Goal: Information Seeking & Learning: Learn about a topic

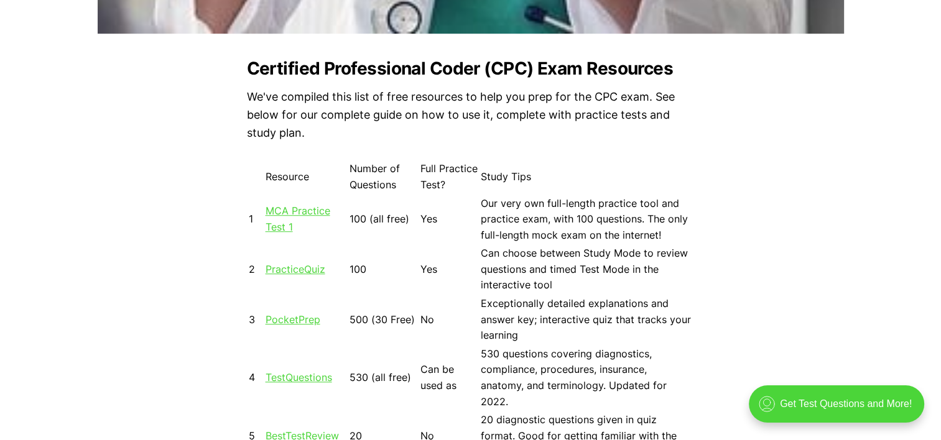
scroll to position [1119, 0]
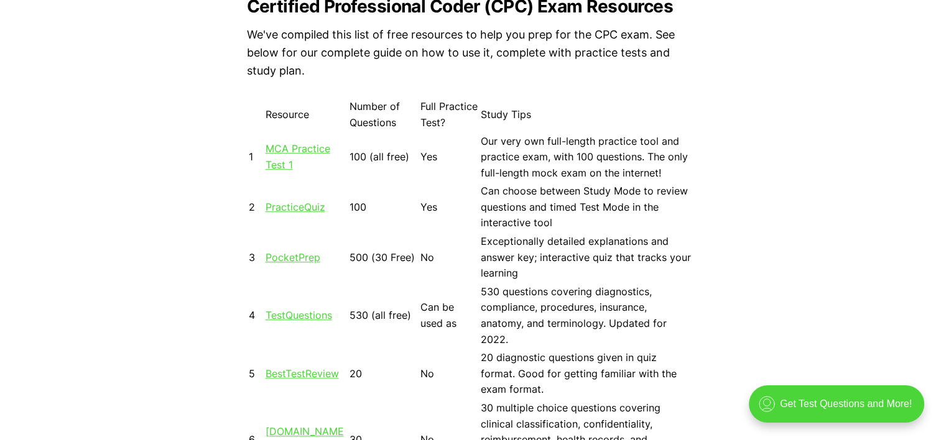
click at [276, 157] on td "MCA Practice Test 1" at bounding box center [306, 157] width 83 height 49
drag, startPoint x: 276, startPoint y: 158, endPoint x: 285, endPoint y: 164, distance: 10.9
click at [285, 164] on link "MCA Practice Test 1" at bounding box center [297, 156] width 65 height 29
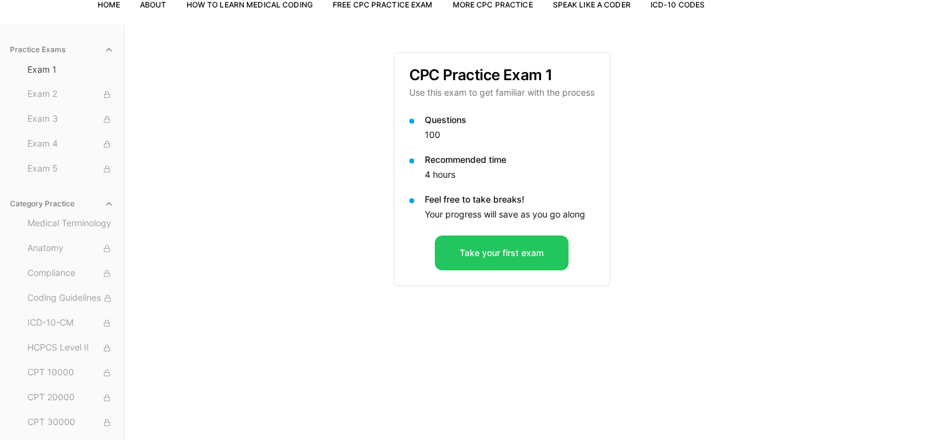
scroll to position [114, 0]
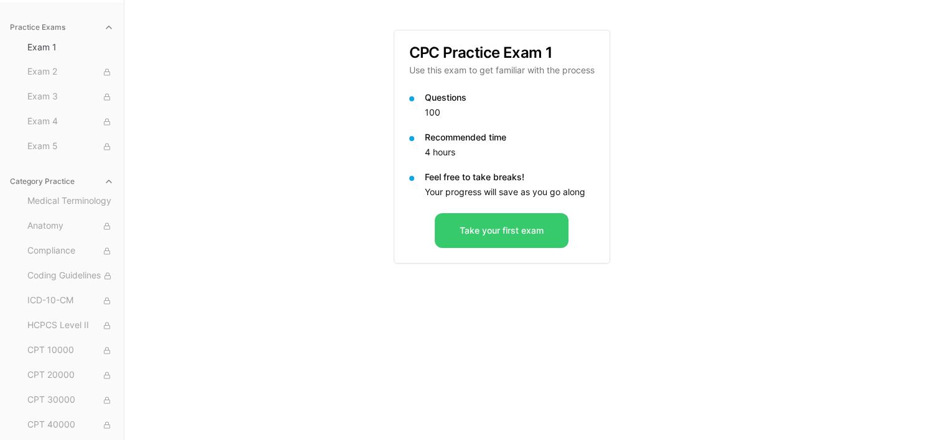
click at [482, 230] on button "Take your first exam" at bounding box center [502, 230] width 134 height 35
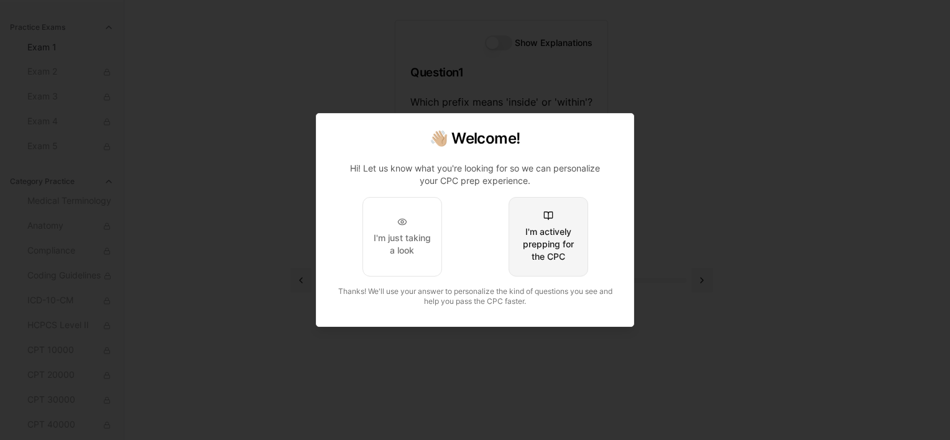
click at [537, 237] on div "I'm actively prepping for the CPC" at bounding box center [548, 244] width 58 height 37
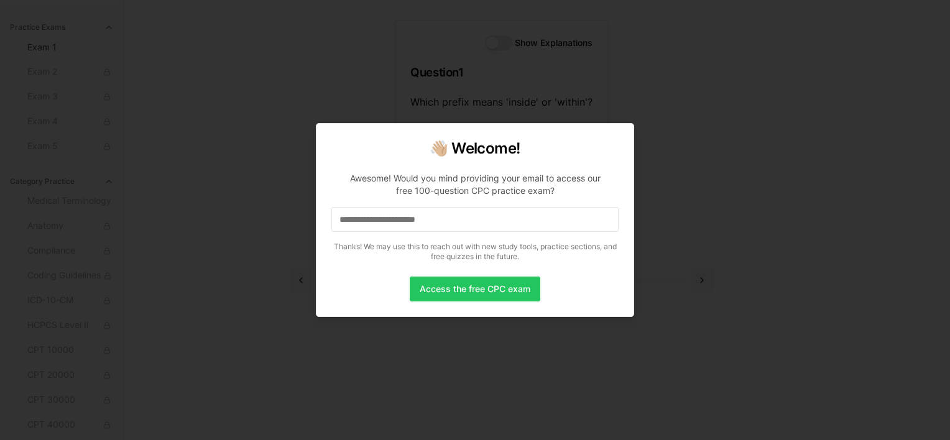
click at [423, 221] on input at bounding box center [474, 219] width 287 height 25
click at [455, 286] on button "Access the free CPC exam" at bounding box center [475, 289] width 131 height 25
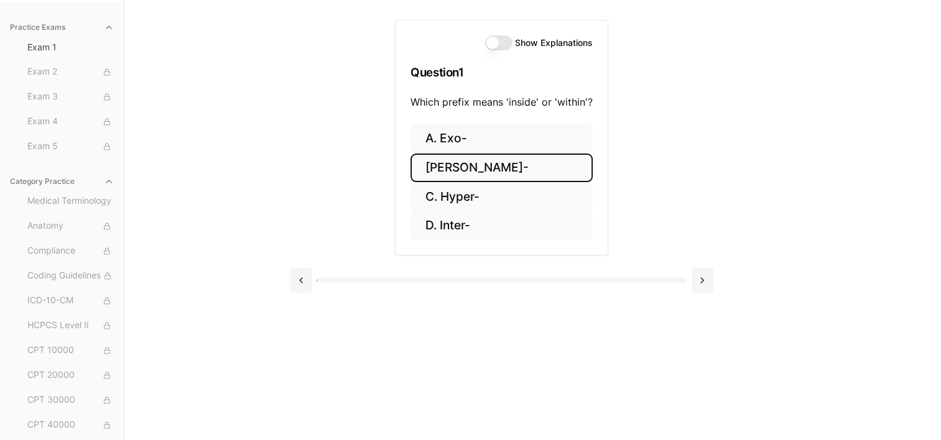
click at [460, 169] on button "[PERSON_NAME]-" at bounding box center [501, 168] width 182 height 29
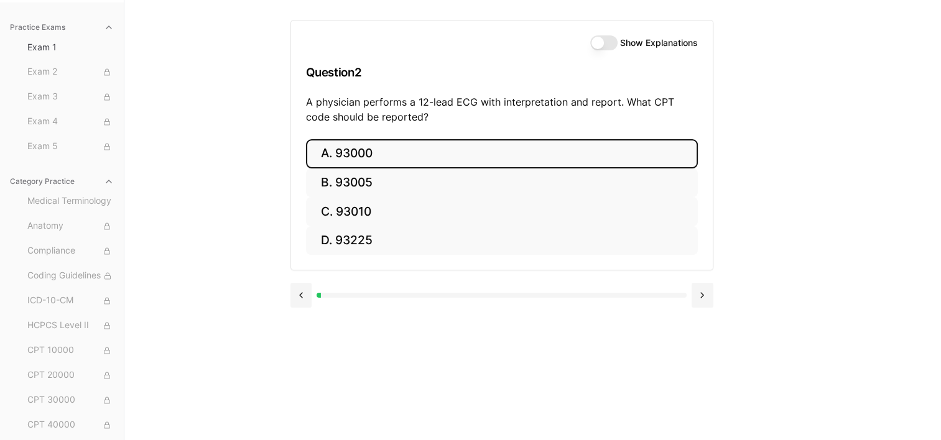
drag, startPoint x: 421, startPoint y: 67, endPoint x: 359, endPoint y: 147, distance: 101.1
click at [359, 147] on button "A. 93000" at bounding box center [502, 153] width 392 height 29
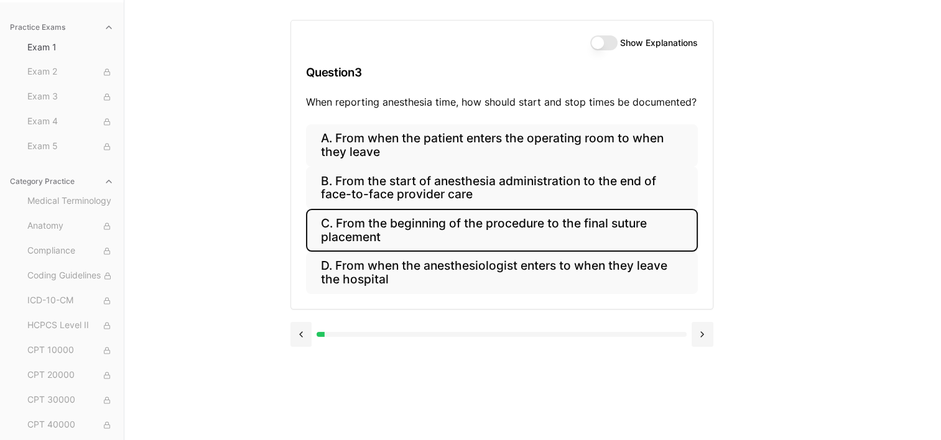
click at [537, 231] on button "C. From the beginning of the procedure to the final suture placement" at bounding box center [502, 230] width 392 height 42
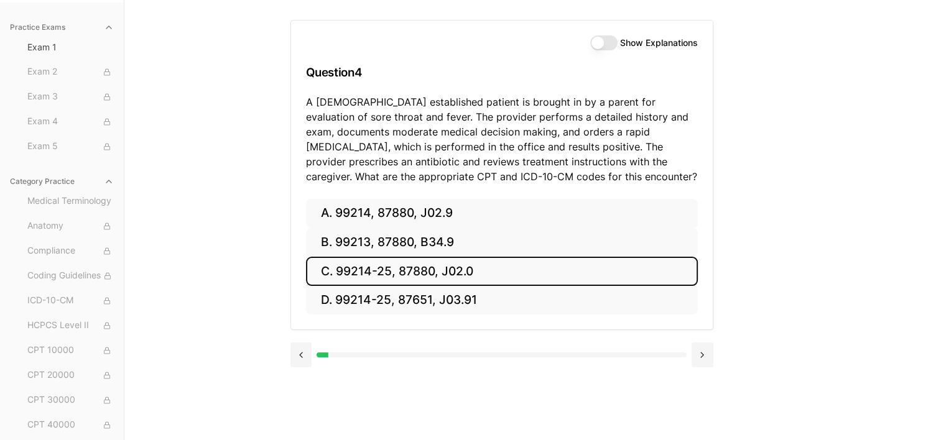
click at [380, 270] on button "C. 99214-25, 87880, J02.0" at bounding box center [502, 271] width 392 height 29
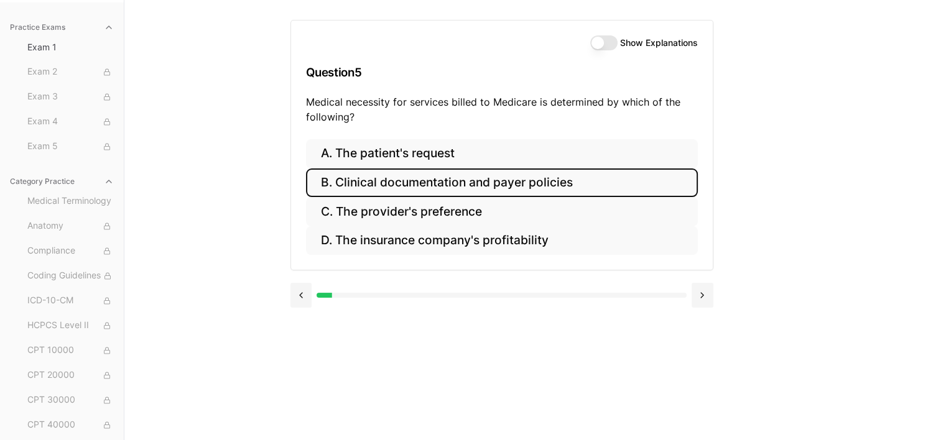
click at [375, 178] on button "B. Clinical documentation and payer policies" at bounding box center [502, 182] width 392 height 29
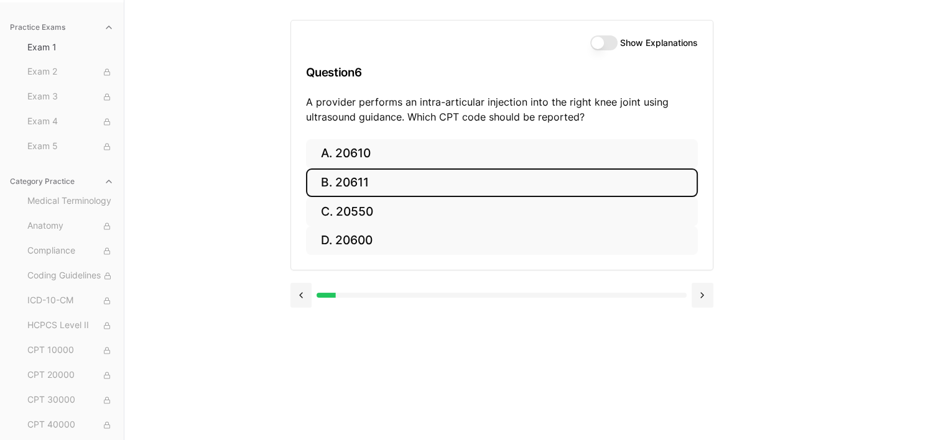
drag, startPoint x: 356, startPoint y: 183, endPoint x: 359, endPoint y: 189, distance: 7.2
click at [357, 184] on button "B. 20611" at bounding box center [502, 182] width 392 height 29
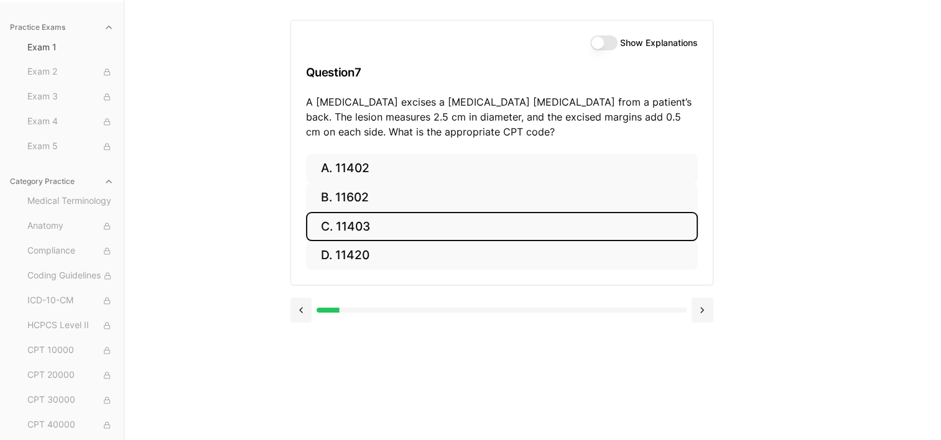
click at [333, 221] on button "C. 11403" at bounding box center [502, 226] width 392 height 29
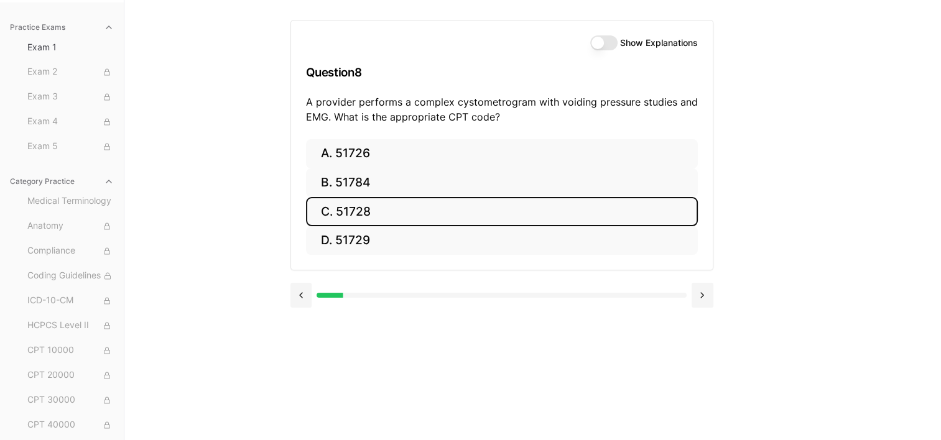
click at [372, 210] on button "C. 51728" at bounding box center [502, 211] width 392 height 29
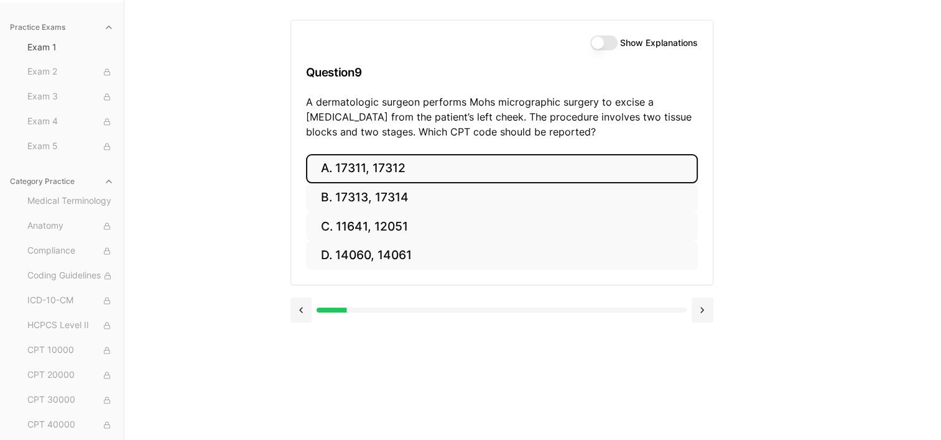
click at [400, 168] on button "A. 17311, 17312" at bounding box center [502, 168] width 392 height 29
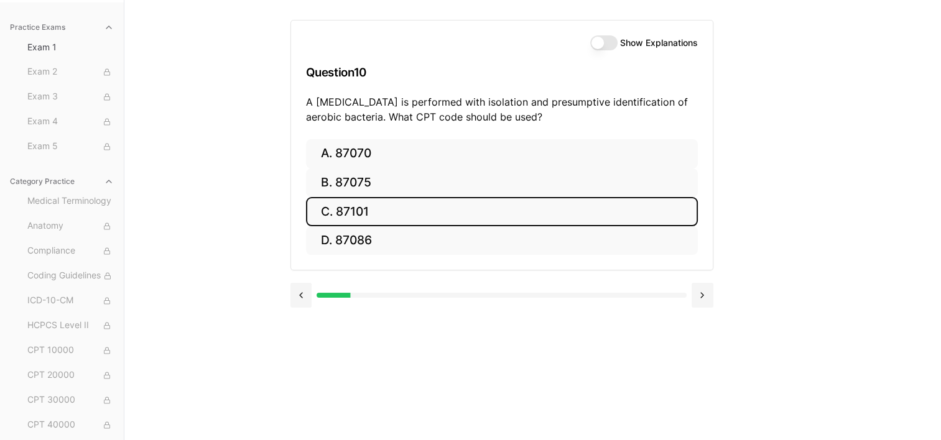
click at [352, 208] on button "C. 87101" at bounding box center [502, 211] width 392 height 29
click at [380, 206] on button "C. 63042" at bounding box center [502, 211] width 392 height 29
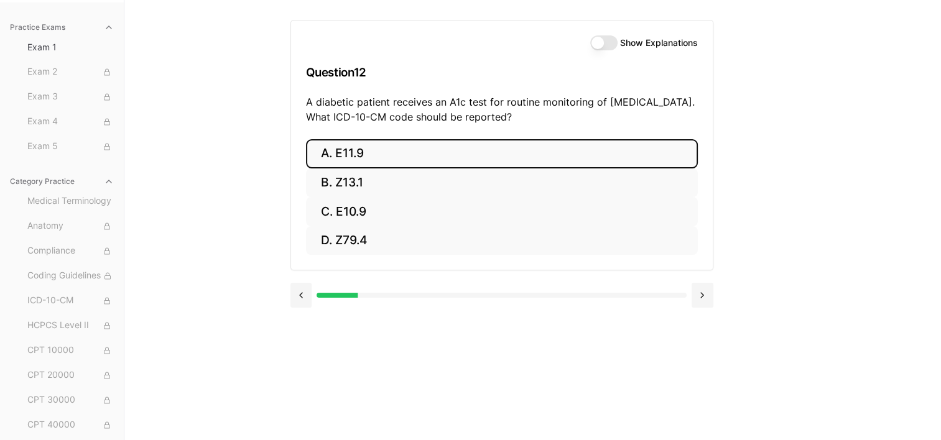
click at [356, 154] on button "A. E11.9" at bounding box center [502, 153] width 392 height 29
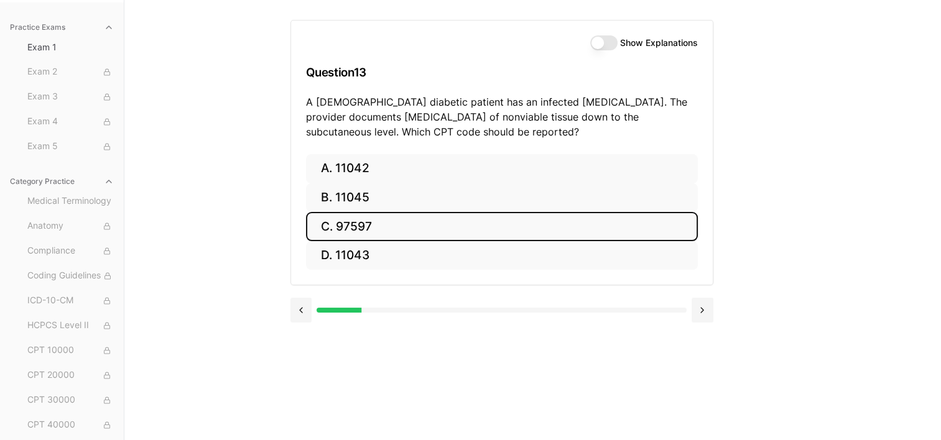
click at [361, 226] on button "C. 97597" at bounding box center [502, 226] width 392 height 29
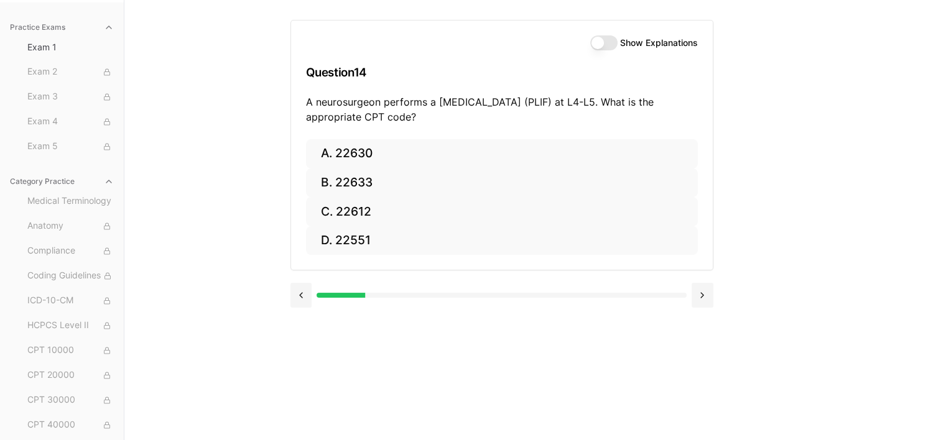
click at [612, 42] on button "Show Explanations" at bounding box center [603, 42] width 27 height 15
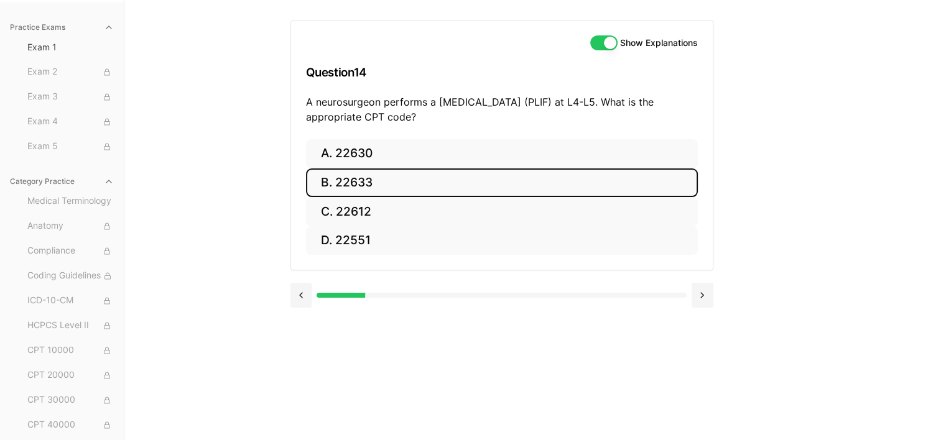
click at [361, 182] on button "B. 22633" at bounding box center [502, 182] width 392 height 29
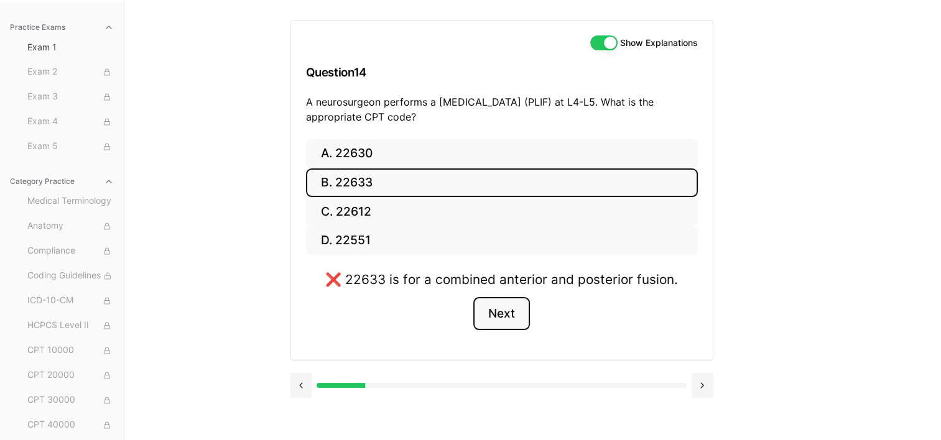
click at [492, 313] on button "Next" at bounding box center [501, 314] width 57 height 34
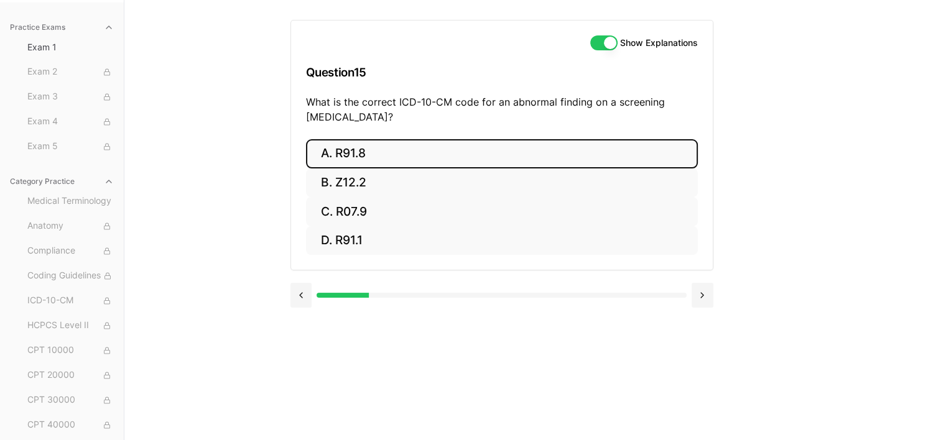
click at [384, 152] on button "A. R91.8" at bounding box center [502, 153] width 392 height 29
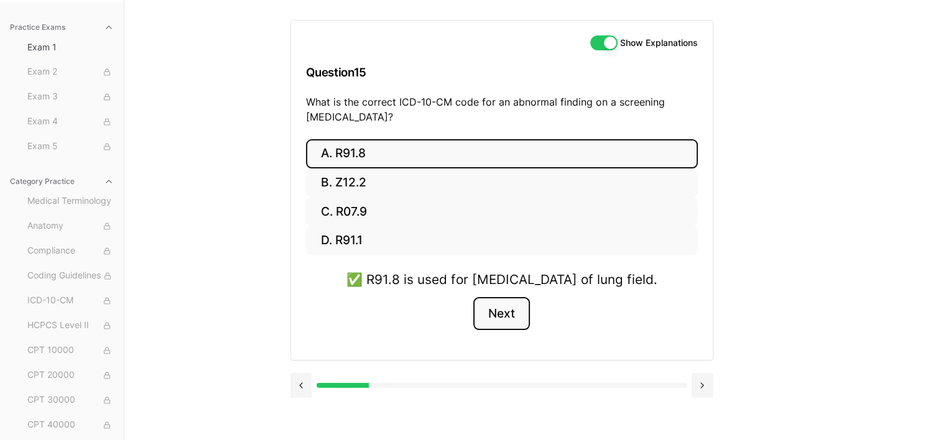
click at [514, 331] on button "Next" at bounding box center [501, 314] width 57 height 34
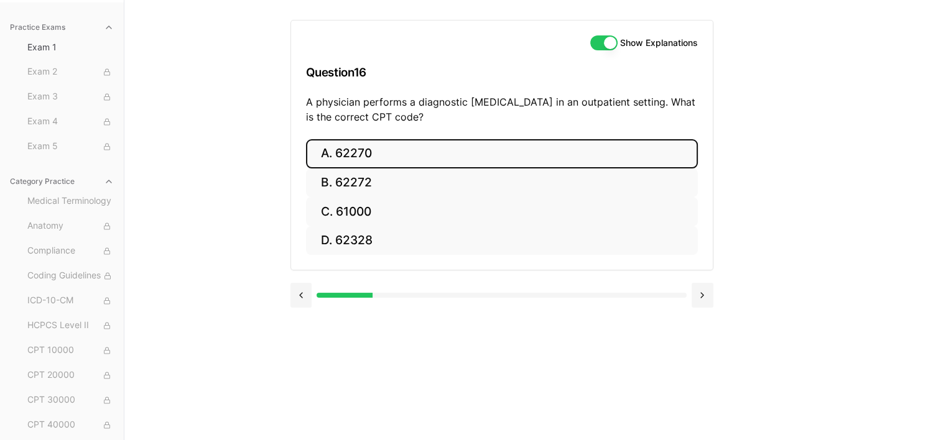
click at [346, 150] on button "A. 62270" at bounding box center [502, 153] width 392 height 29
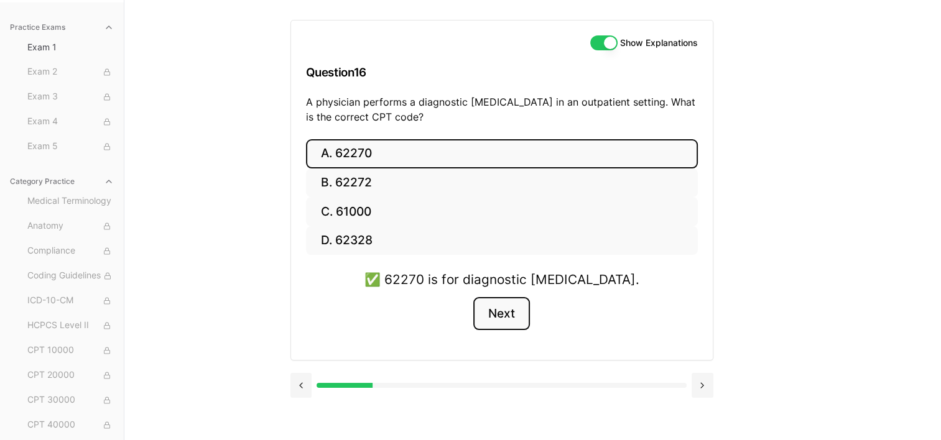
click at [497, 311] on button "Next" at bounding box center [501, 314] width 57 height 34
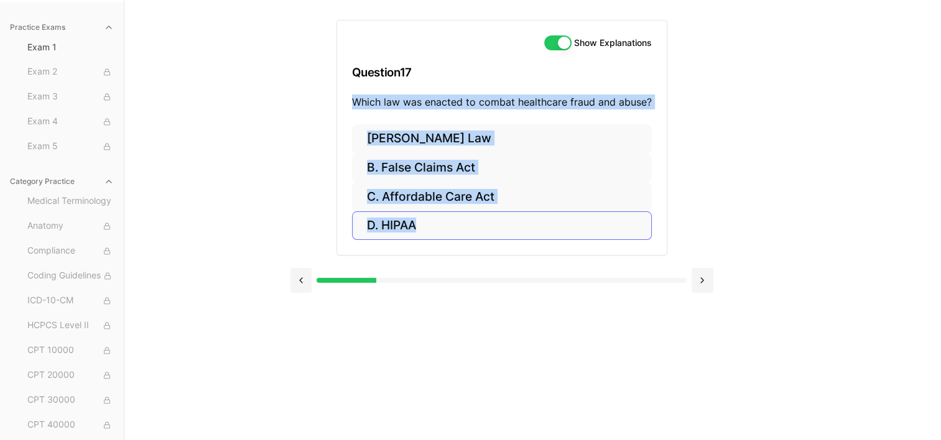
drag, startPoint x: 353, startPoint y: 96, endPoint x: 458, endPoint y: 216, distance: 159.1
click at [458, 217] on div "Show Explanations Question 17 Which law was enacted to combat healthcare fraud …" at bounding box center [501, 138] width 331 height 236
drag, startPoint x: 458, startPoint y: 216, endPoint x: 422, endPoint y: 96, distance: 125.1
copy div "Which law was enacted to combat healthcare fraud and abuse? [PERSON_NAME] Law B…"
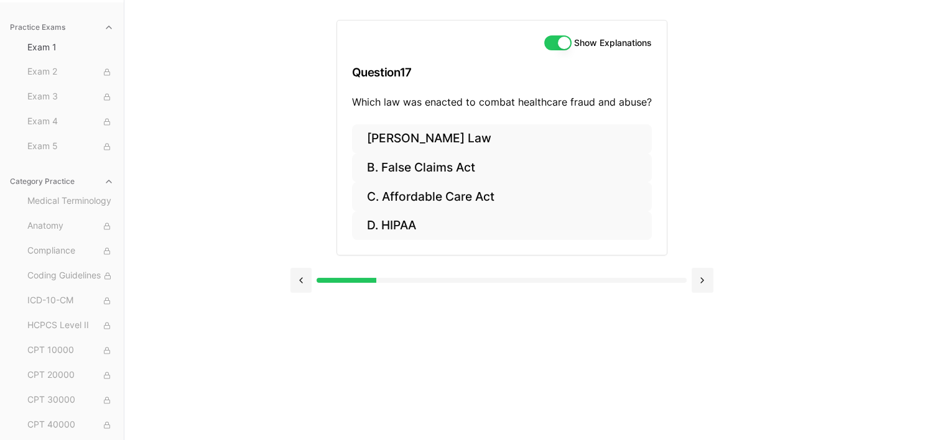
drag, startPoint x: 462, startPoint y: 73, endPoint x: 456, endPoint y: 79, distance: 7.9
click at [461, 75] on h3 "Question 17" at bounding box center [502, 72] width 300 height 37
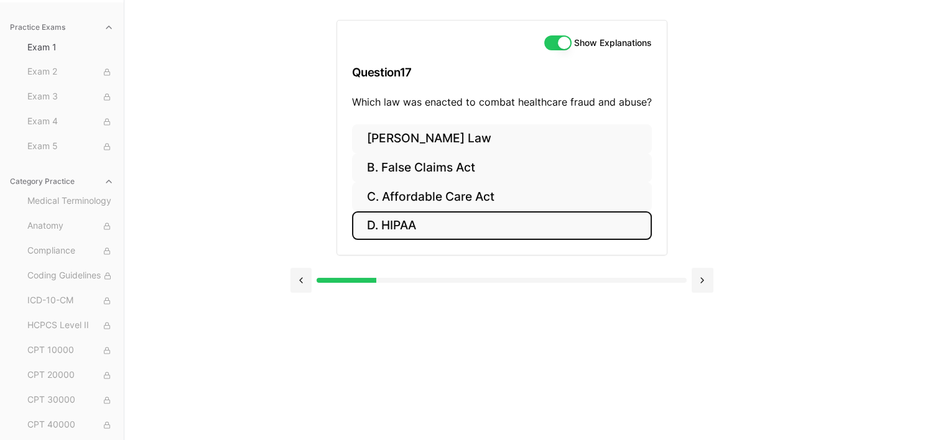
click at [411, 221] on button "D. HIPAA" at bounding box center [502, 225] width 300 height 29
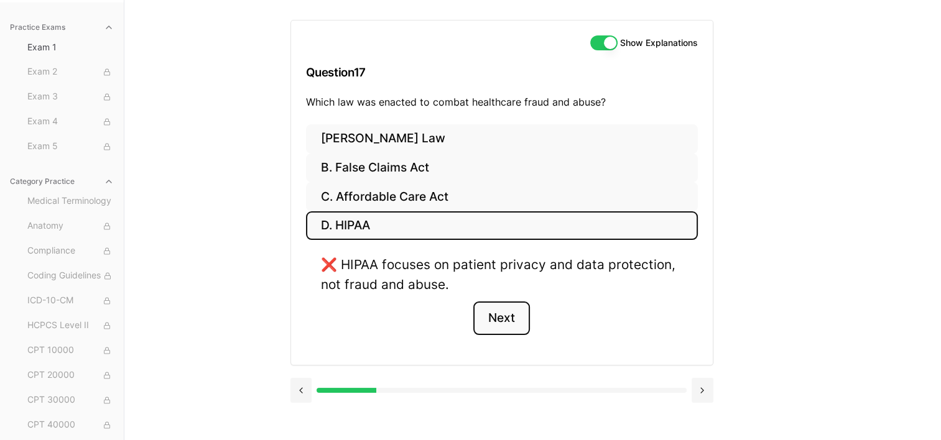
click at [515, 323] on button "Next" at bounding box center [501, 319] width 57 height 34
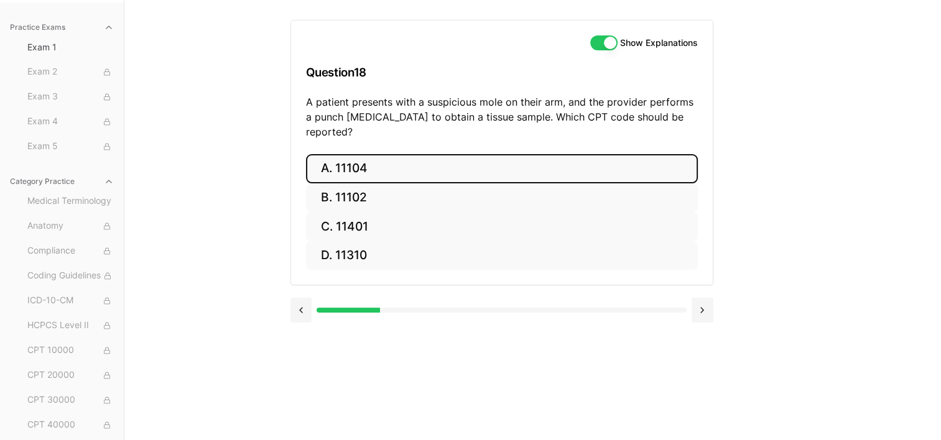
click at [356, 154] on button "A. 11104" at bounding box center [502, 168] width 392 height 29
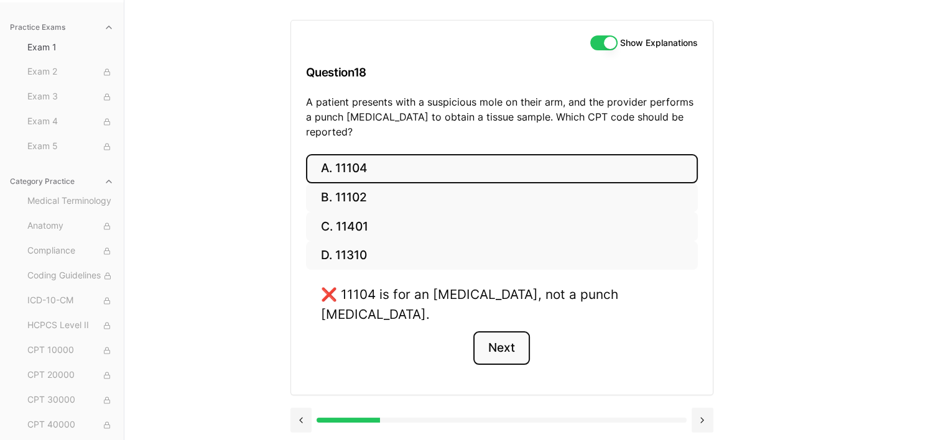
click at [508, 331] on button "Next" at bounding box center [501, 348] width 57 height 34
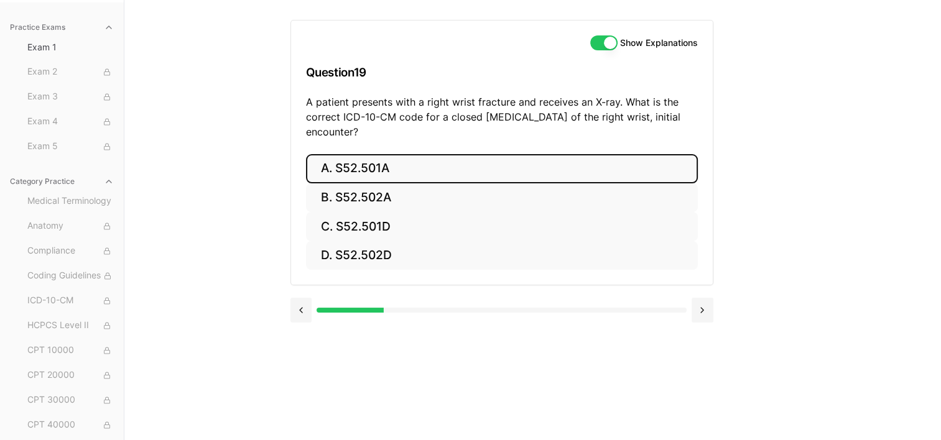
click at [395, 165] on button "A. S52.501A" at bounding box center [502, 168] width 392 height 29
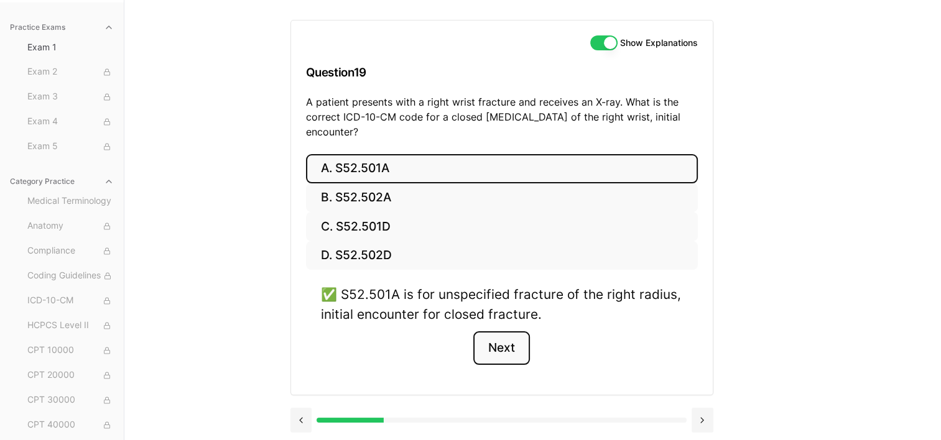
click at [504, 347] on button "Next" at bounding box center [501, 348] width 57 height 34
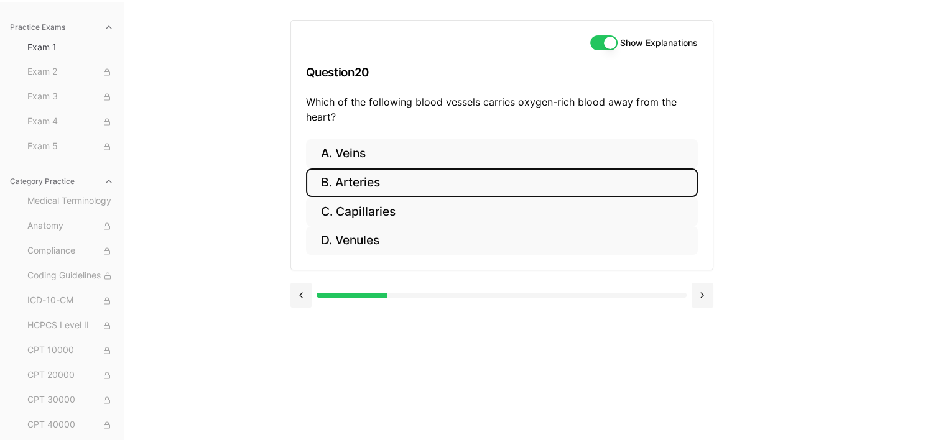
click at [398, 181] on button "B. Arteries" at bounding box center [502, 182] width 392 height 29
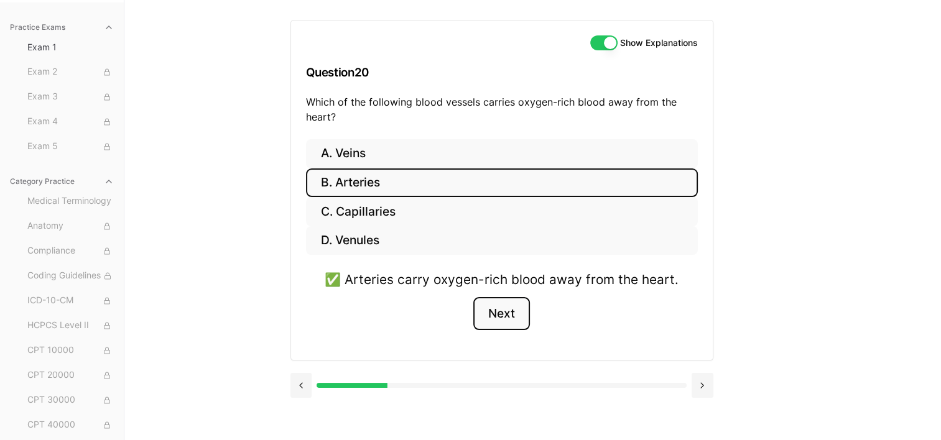
click at [510, 311] on button "Next" at bounding box center [501, 314] width 57 height 34
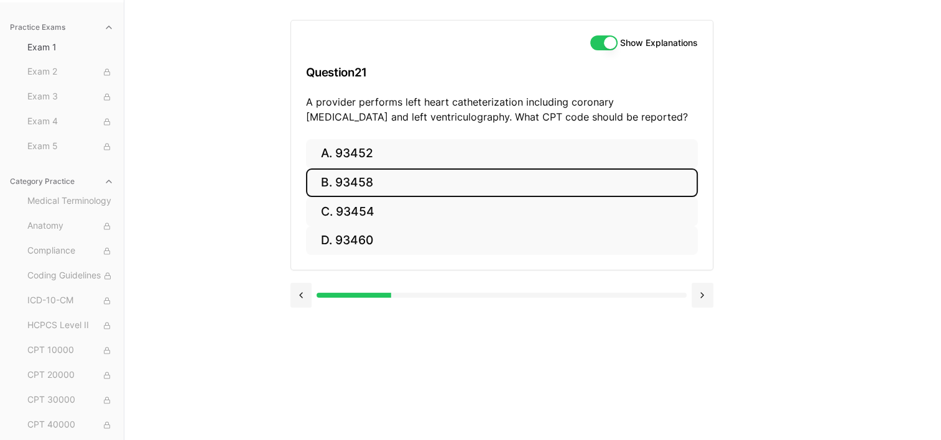
click at [356, 182] on button "B. 93458" at bounding box center [502, 182] width 392 height 29
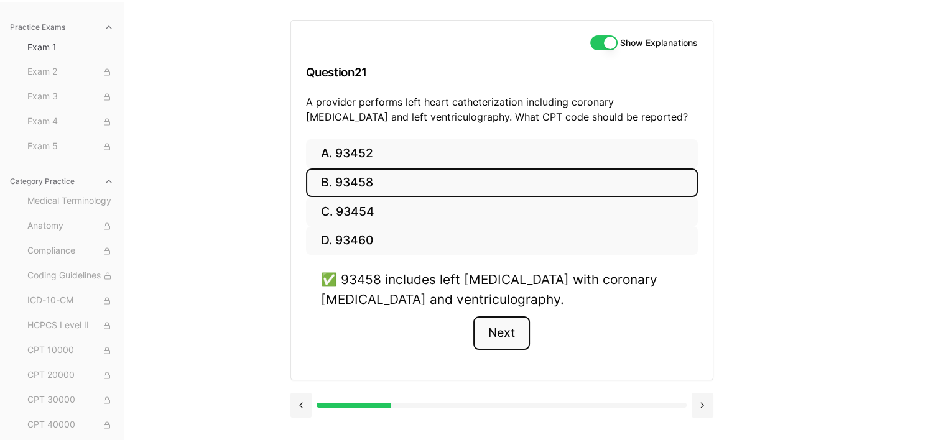
click at [508, 329] on button "Next" at bounding box center [501, 333] width 57 height 34
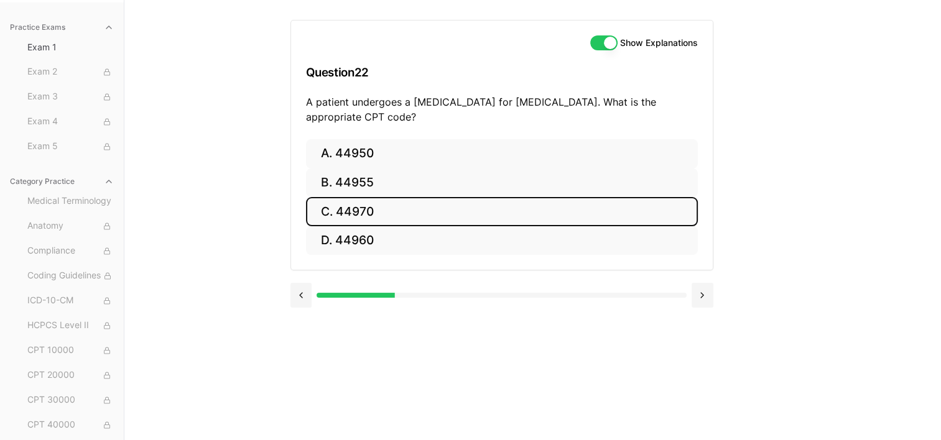
click at [356, 205] on button "C. 44970" at bounding box center [502, 211] width 392 height 29
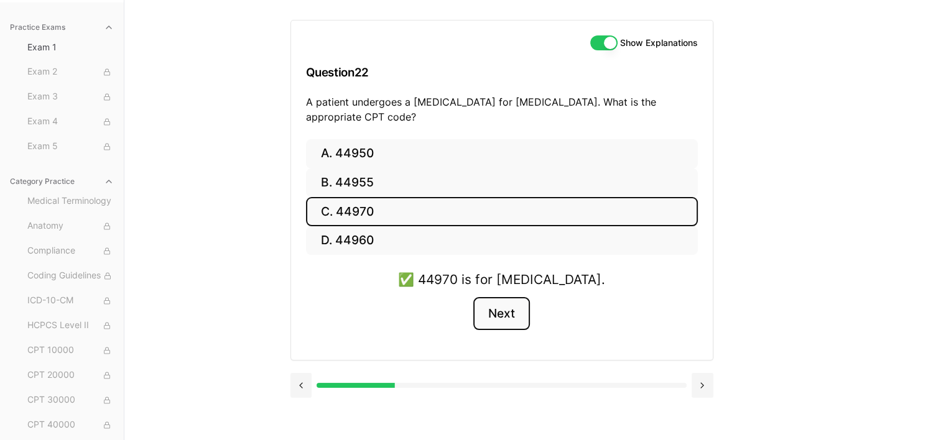
click at [518, 318] on button "Next" at bounding box center [501, 314] width 57 height 34
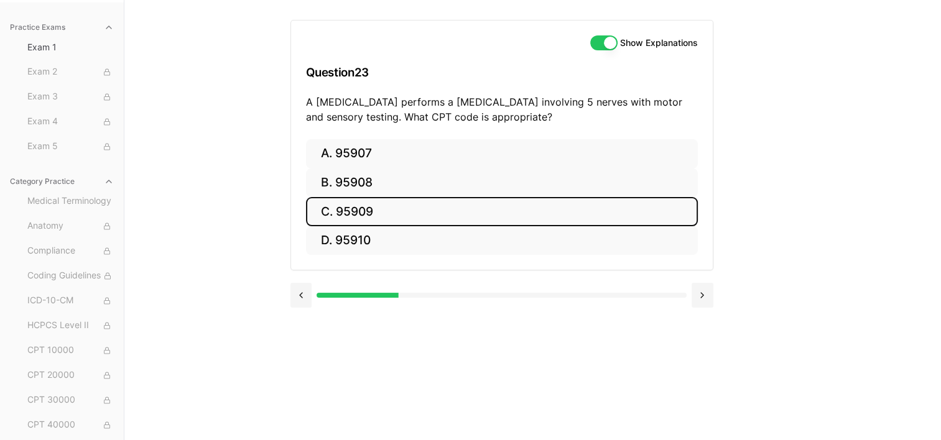
click at [357, 214] on button "C. 95909" at bounding box center [502, 211] width 392 height 29
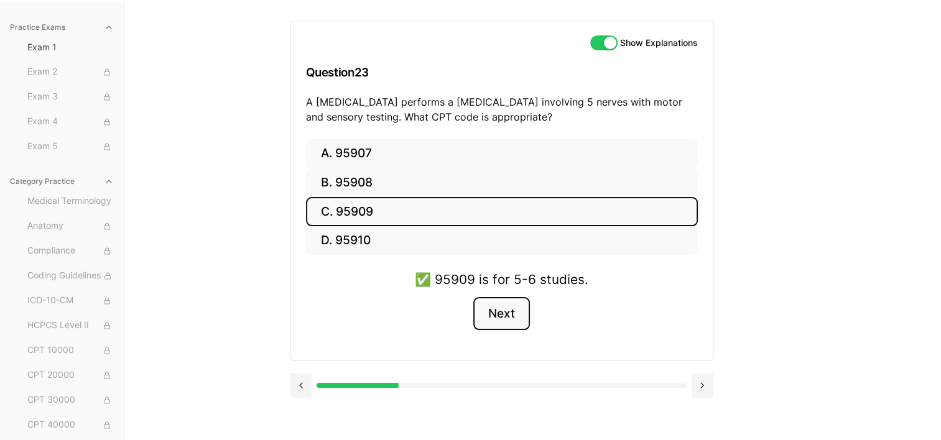
click at [496, 318] on button "Next" at bounding box center [501, 314] width 57 height 34
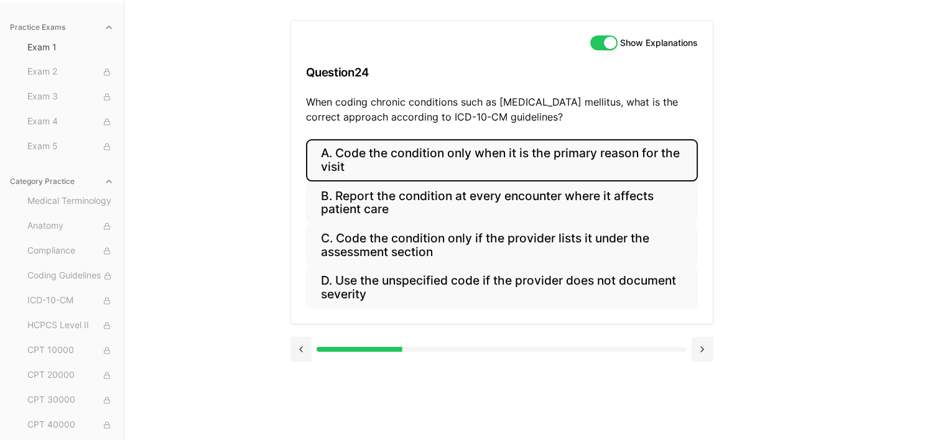
click at [341, 154] on button "A. Code the condition only when it is the primary reason for the visit" at bounding box center [502, 160] width 392 height 42
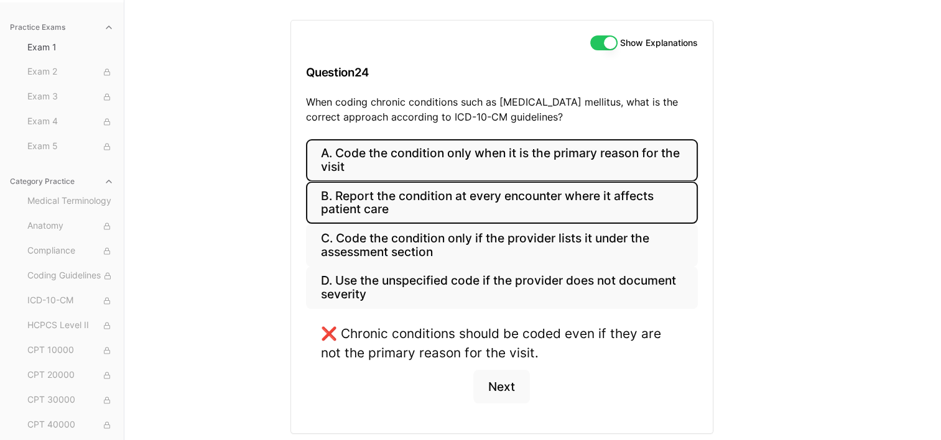
click at [336, 197] on button "B. Report the condition at every encounter where it affects patient care" at bounding box center [502, 203] width 392 height 42
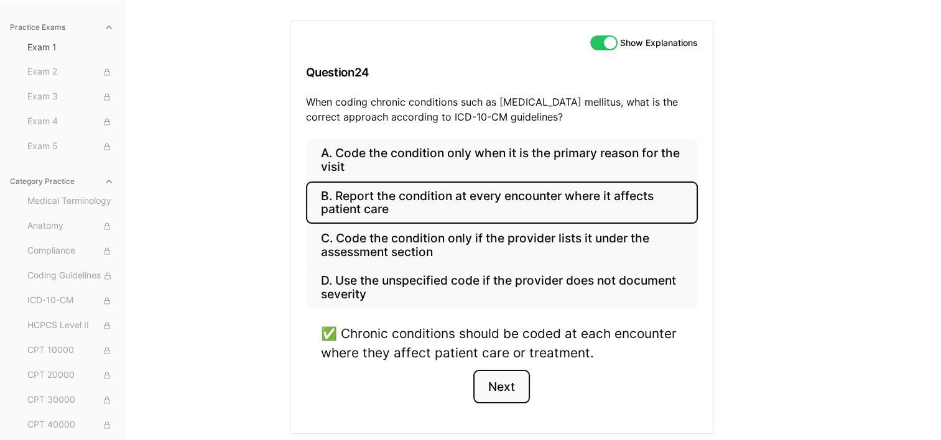
click at [503, 390] on button "Next" at bounding box center [501, 387] width 57 height 34
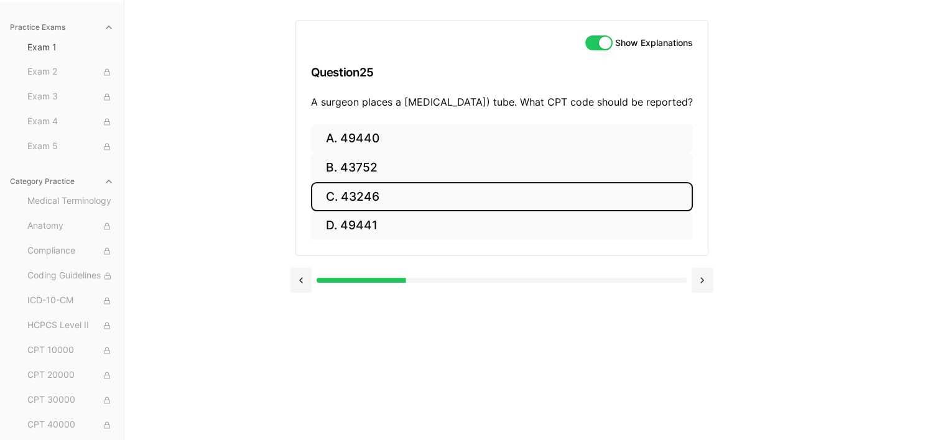
click at [365, 210] on button "C. 43246" at bounding box center [502, 196] width 382 height 29
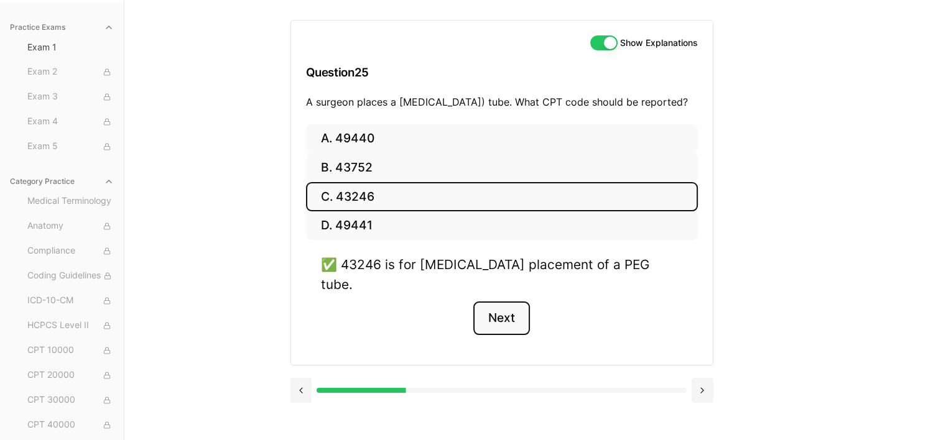
click at [500, 316] on button "Next" at bounding box center [501, 319] width 57 height 34
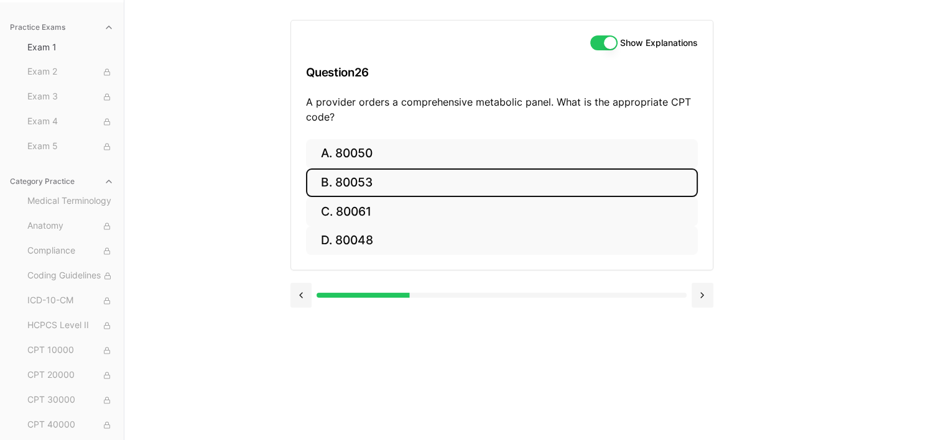
click at [365, 182] on button "B. 80053" at bounding box center [502, 182] width 392 height 29
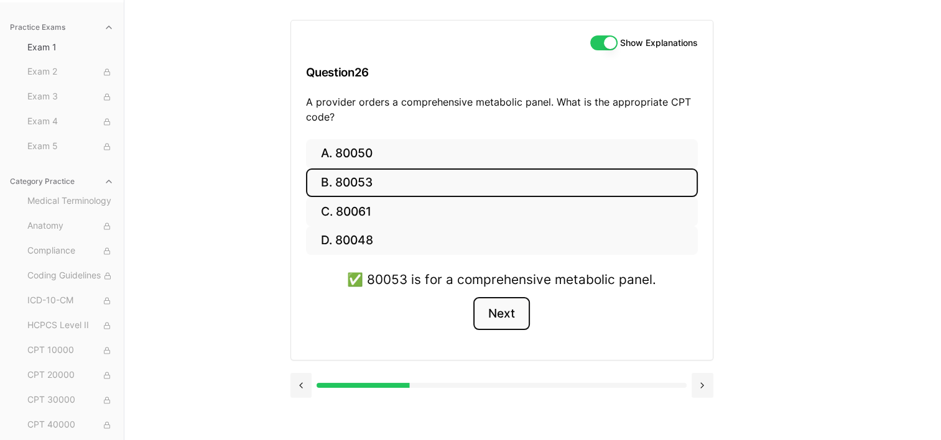
click at [500, 305] on button "Next" at bounding box center [501, 314] width 57 height 34
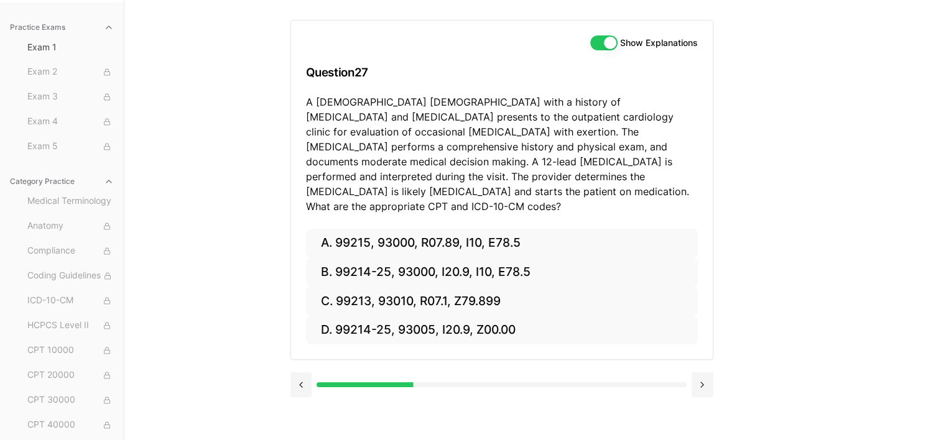
click at [348, 107] on p "A [DEMOGRAPHIC_DATA] [DEMOGRAPHIC_DATA] with a history of [MEDICAL_DATA] and [M…" at bounding box center [502, 153] width 392 height 119
click at [259, 173] on div "Practice Exams Exam 1 Exam 2 Exam 3 Exam 4 Exam 5 Category Practice Medical Ter…" at bounding box center [470, 220] width 941 height 440
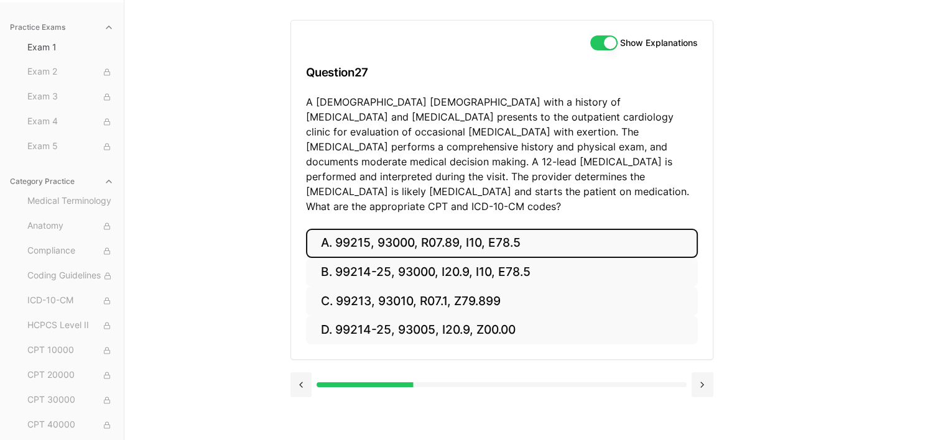
click at [341, 229] on button "A. 99215, 93000, R07.89, I10, E78.5" at bounding box center [502, 243] width 392 height 29
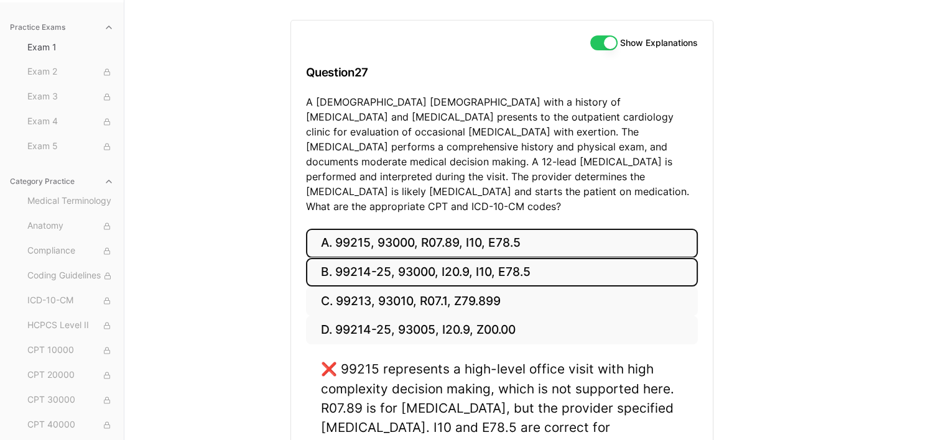
click at [357, 258] on button "B. 99214-25, 93000, I20.9, I10, E78.5" at bounding box center [502, 272] width 392 height 29
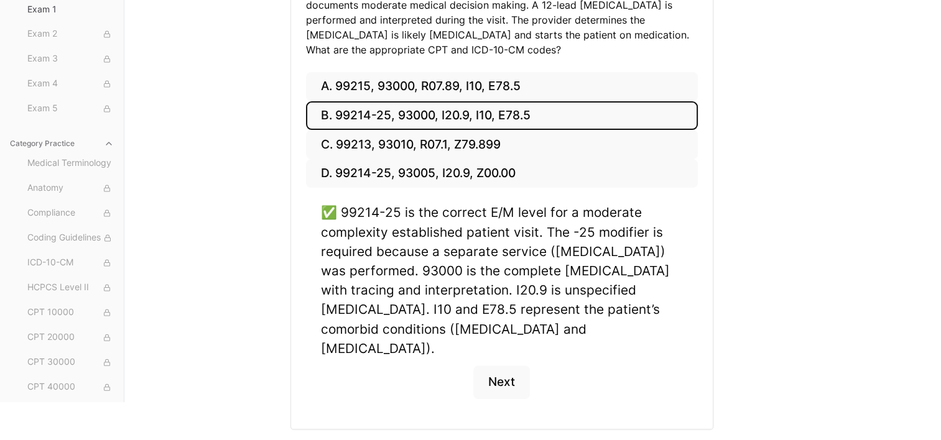
scroll to position [272, 0]
click at [509, 365] on button "Next" at bounding box center [501, 382] width 57 height 34
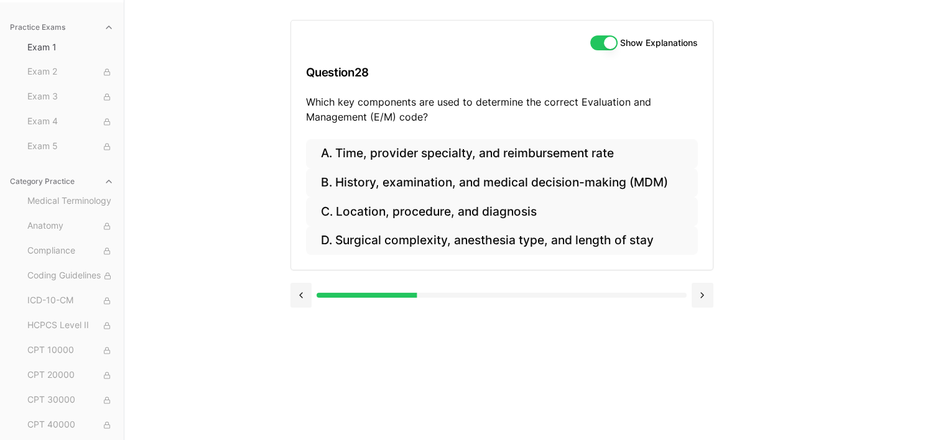
scroll to position [114, 0]
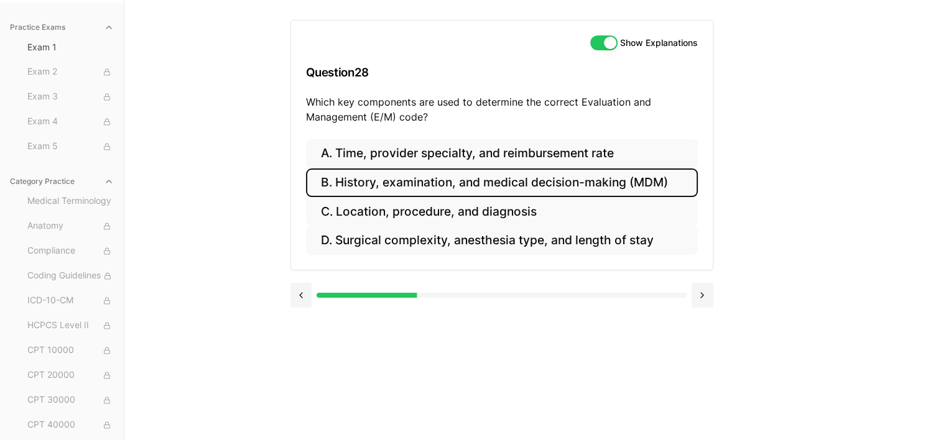
click at [438, 178] on button "B. History, examination, and medical decision-making (MDM)" at bounding box center [502, 182] width 392 height 29
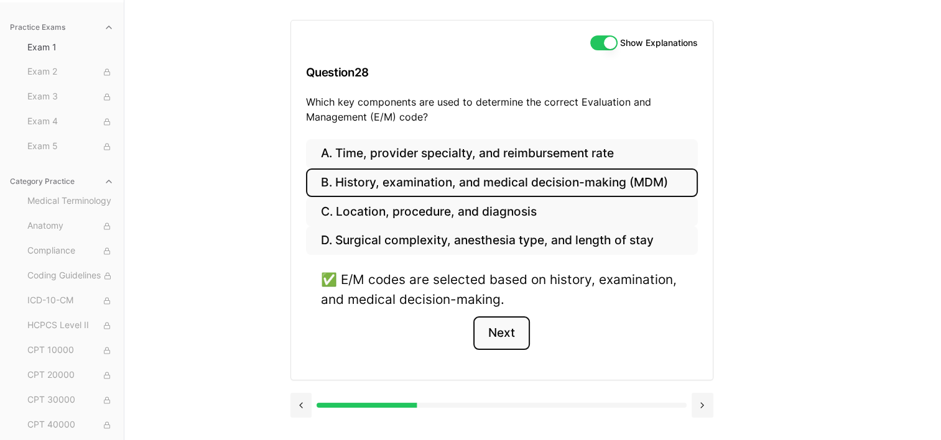
click at [490, 327] on button "Next" at bounding box center [501, 333] width 57 height 34
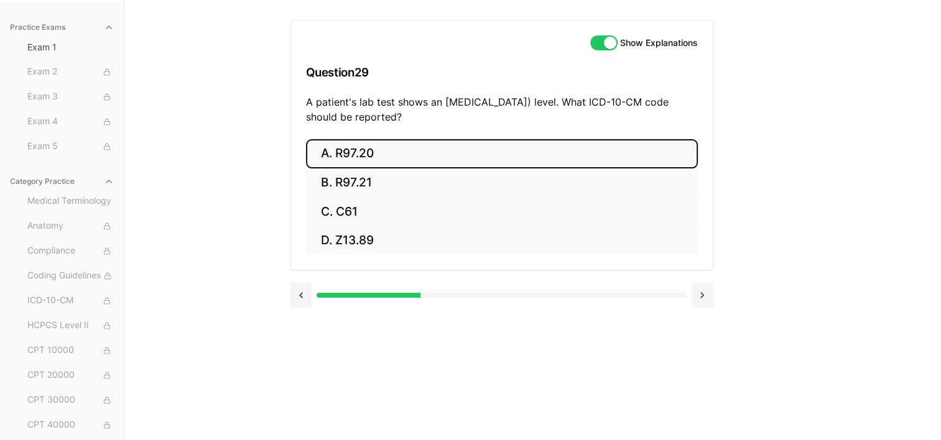
click at [362, 155] on button "A. R97.20" at bounding box center [502, 153] width 392 height 29
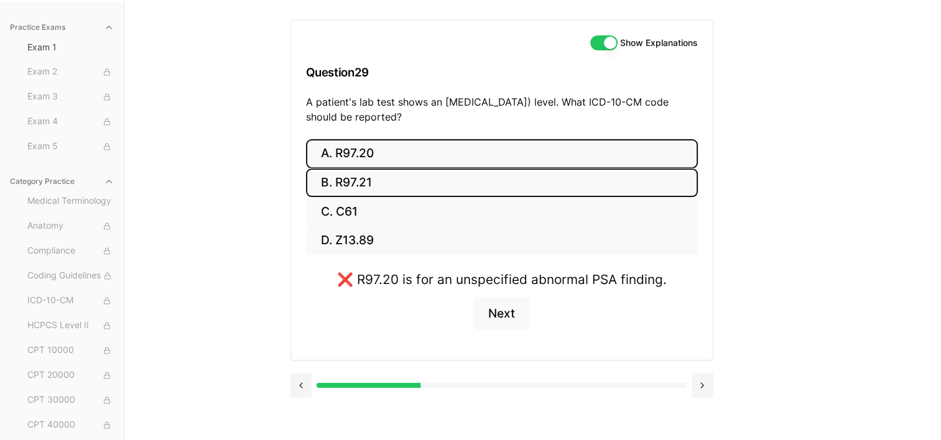
click at [361, 186] on button "B. R97.21" at bounding box center [502, 182] width 392 height 29
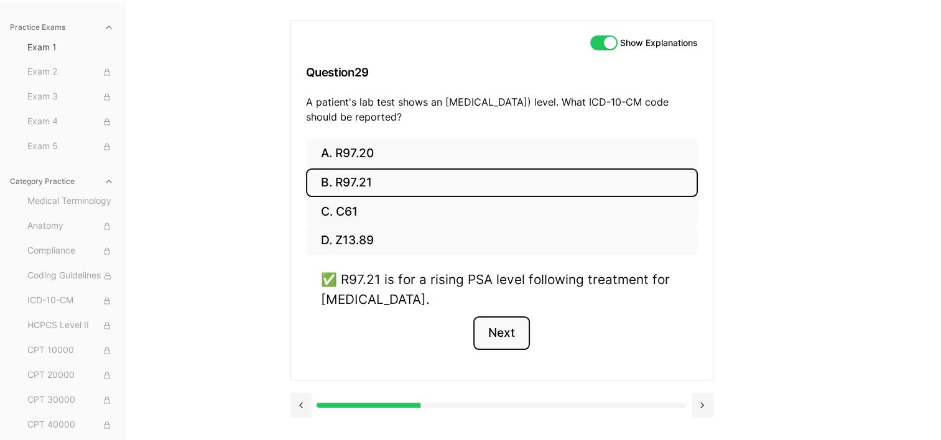
click at [504, 335] on button "Next" at bounding box center [501, 333] width 57 height 34
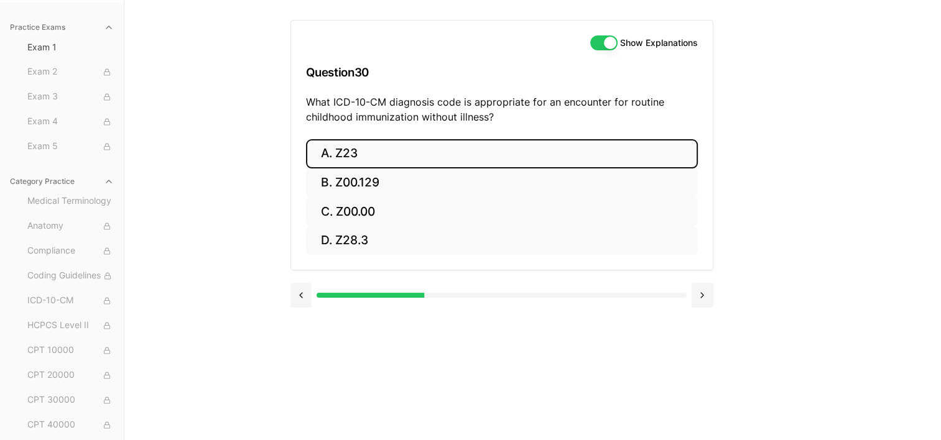
click at [368, 155] on button "A. Z23" at bounding box center [502, 153] width 392 height 29
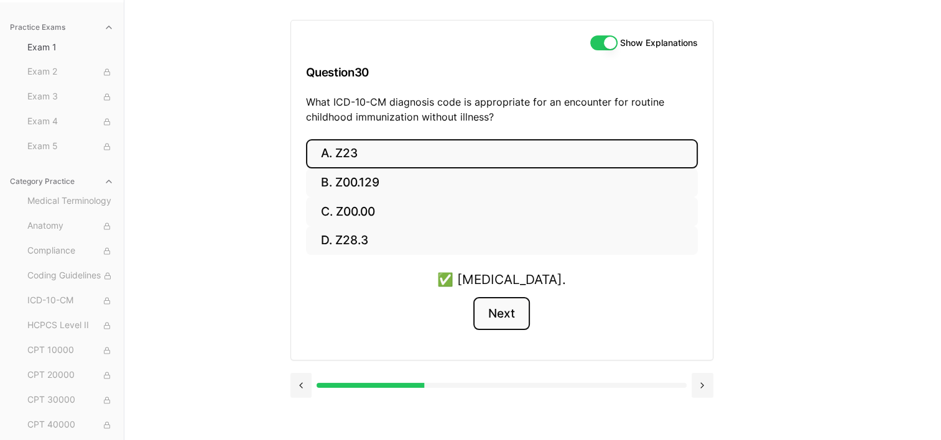
click at [515, 309] on button "Next" at bounding box center [501, 314] width 57 height 34
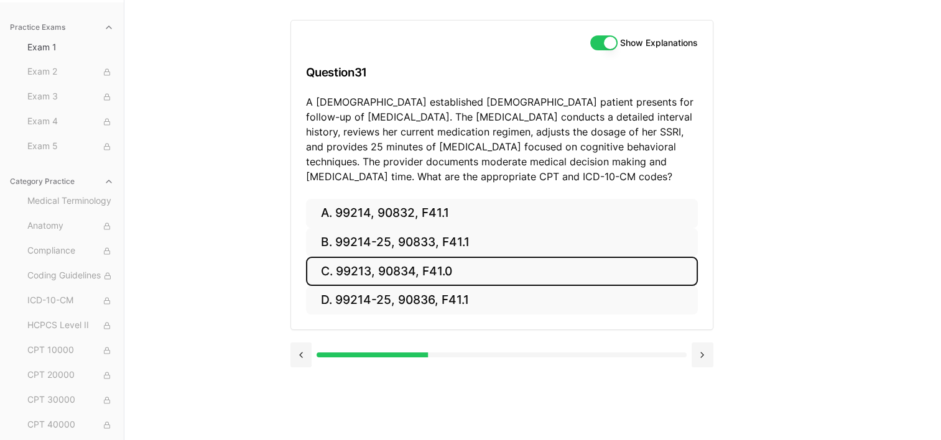
click at [416, 267] on button "C. 99213, 90834, F41.0" at bounding box center [502, 271] width 392 height 29
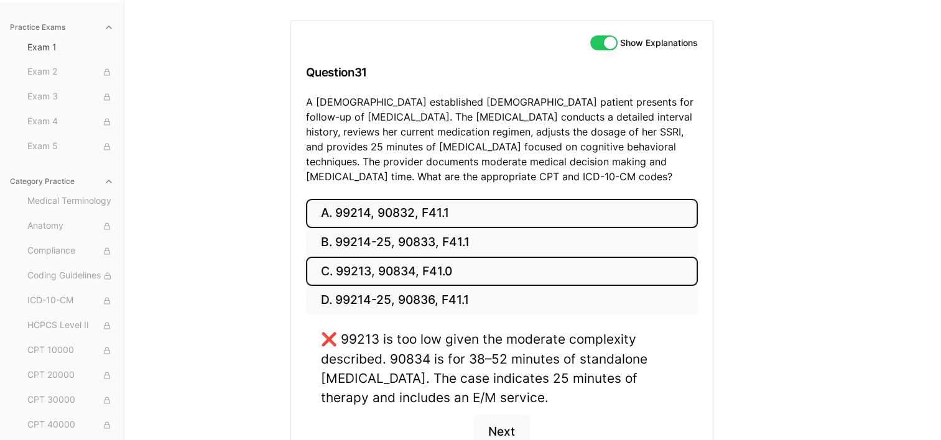
click at [413, 208] on button "A. 99214, 90832, F41.1" at bounding box center [502, 213] width 392 height 29
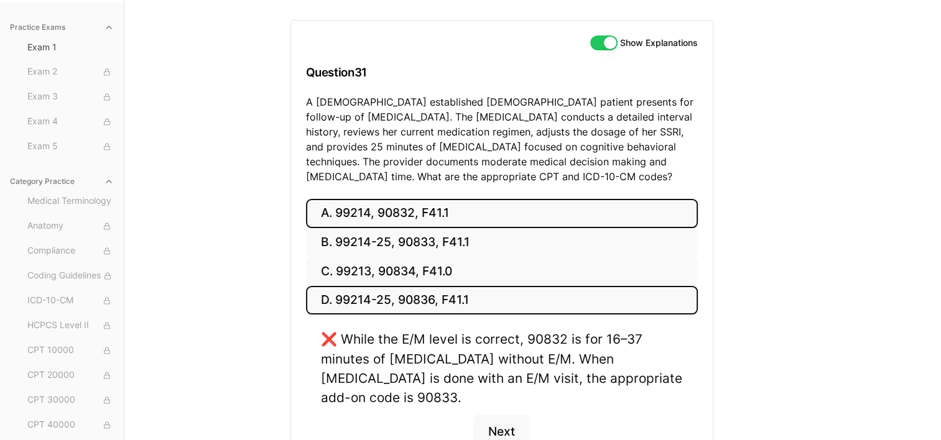
click at [404, 292] on button "D. 99214-25, 90836, F41.1" at bounding box center [502, 300] width 392 height 29
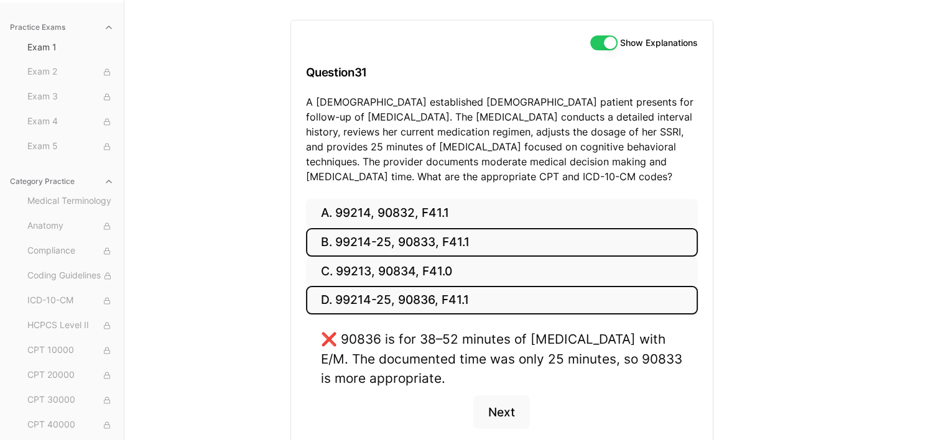
click at [413, 241] on button "B. 99214-25, 90833, F41.1" at bounding box center [502, 242] width 392 height 29
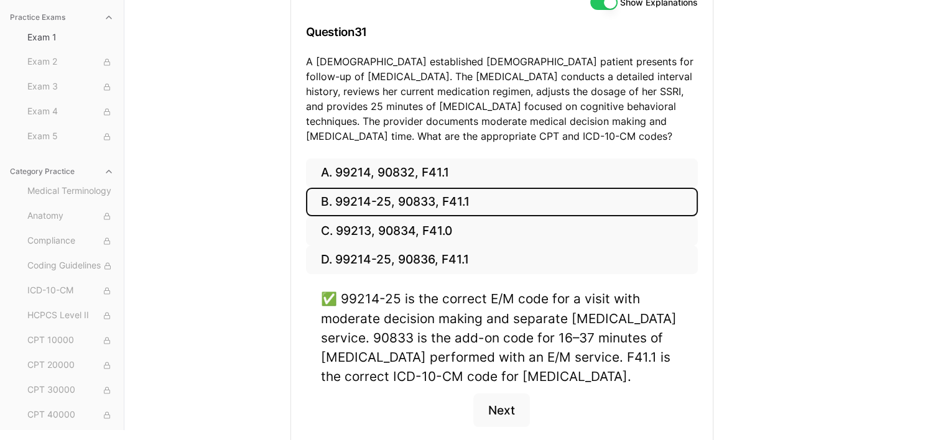
scroll to position [177, 0]
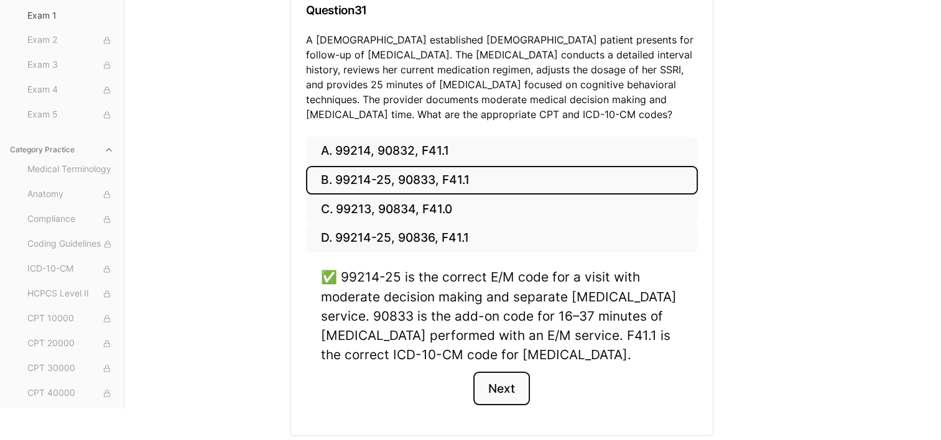
click at [503, 387] on button "Next" at bounding box center [501, 389] width 57 height 34
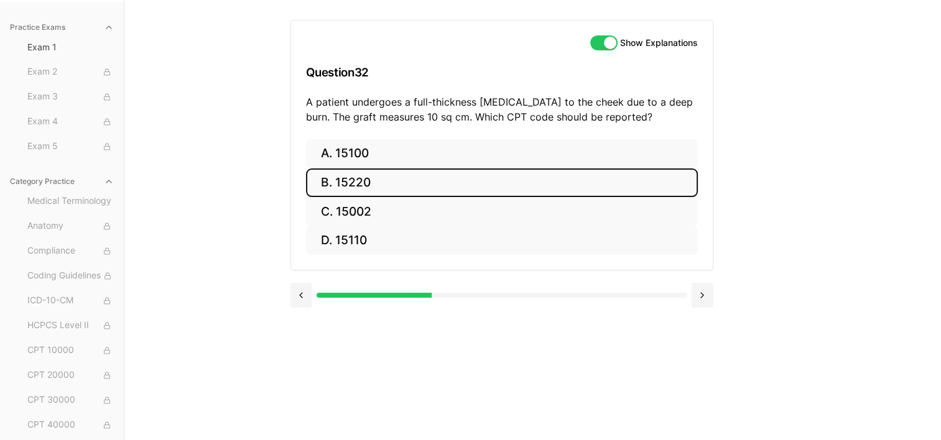
click at [361, 182] on button "B. 15220" at bounding box center [502, 182] width 392 height 29
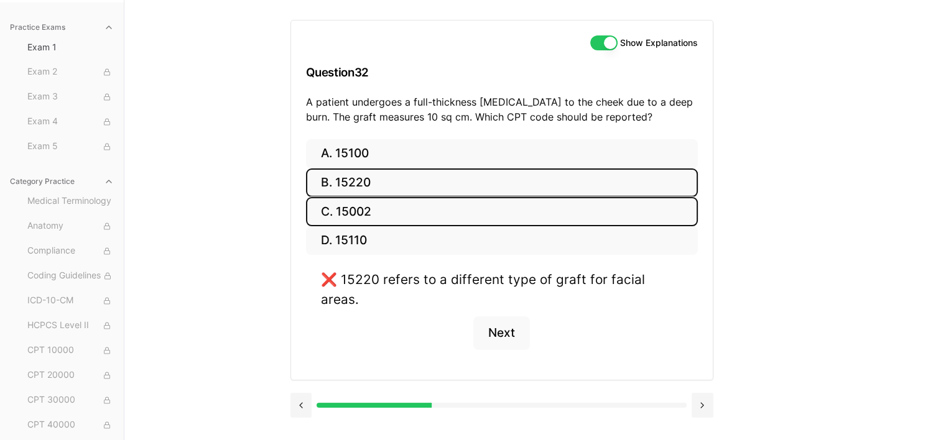
click at [356, 210] on button "C. 15002" at bounding box center [502, 211] width 392 height 29
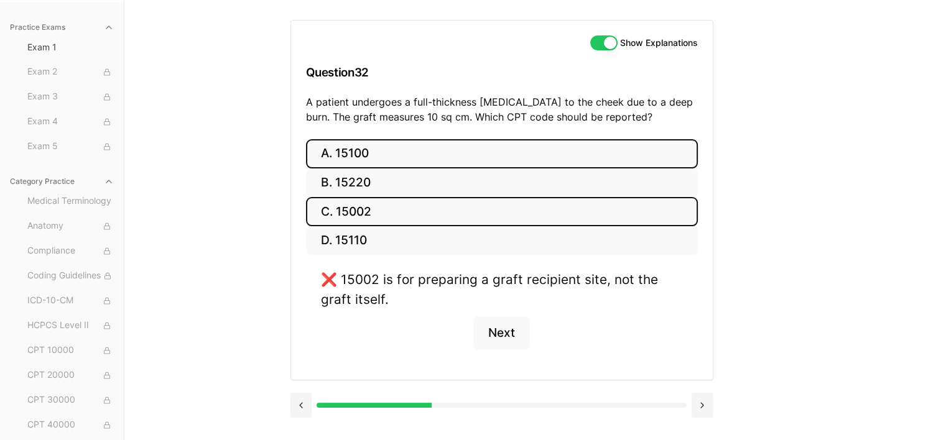
click at [369, 157] on button "A. 15100" at bounding box center [502, 153] width 392 height 29
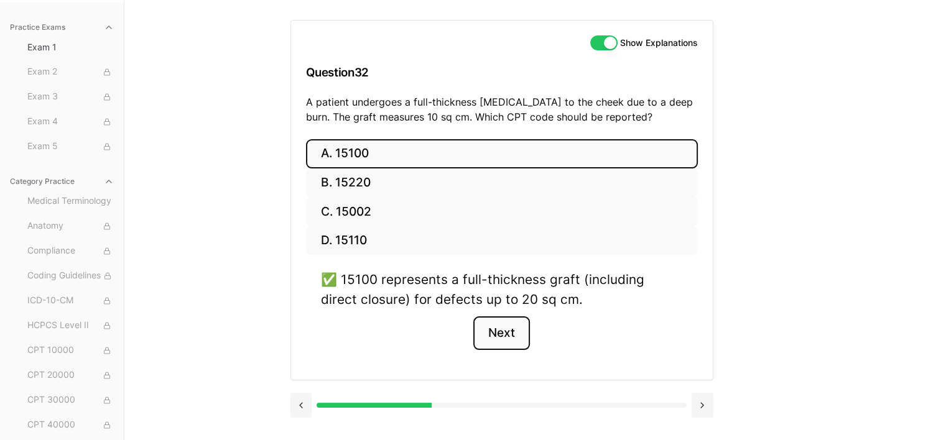
click at [510, 338] on button "Next" at bounding box center [501, 333] width 57 height 34
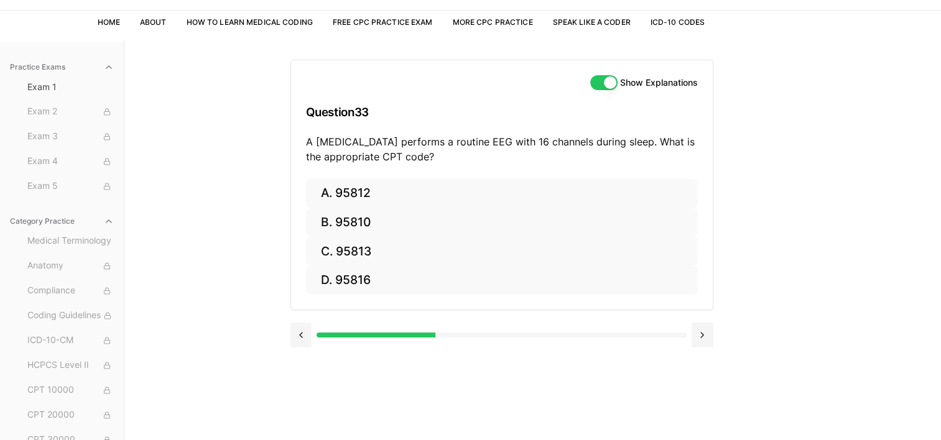
scroll to position [0, 0]
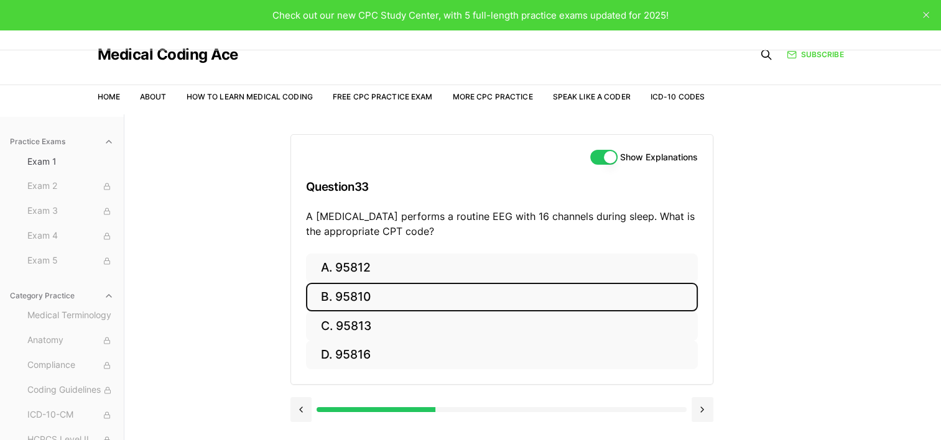
click at [346, 292] on button "B. 95810" at bounding box center [502, 297] width 392 height 29
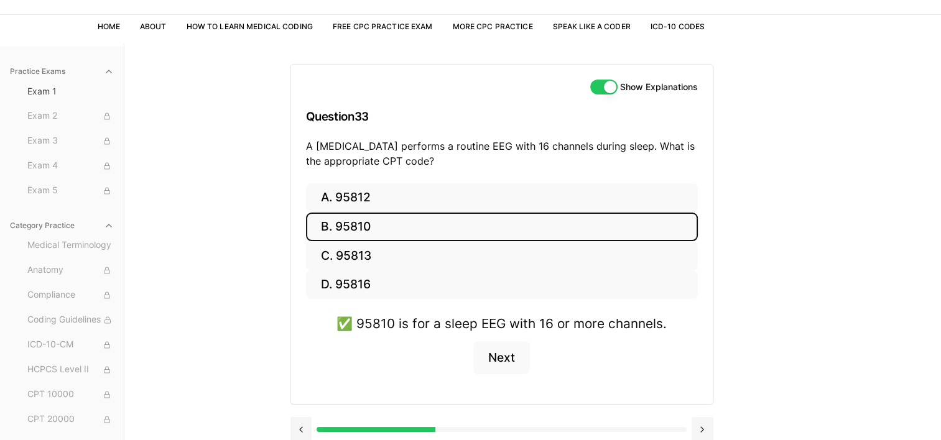
scroll to position [114, 0]
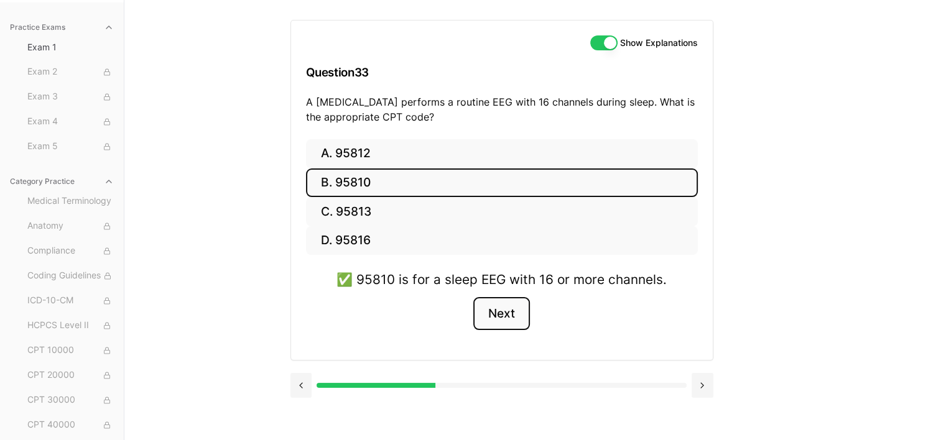
click at [504, 316] on button "Next" at bounding box center [501, 314] width 57 height 34
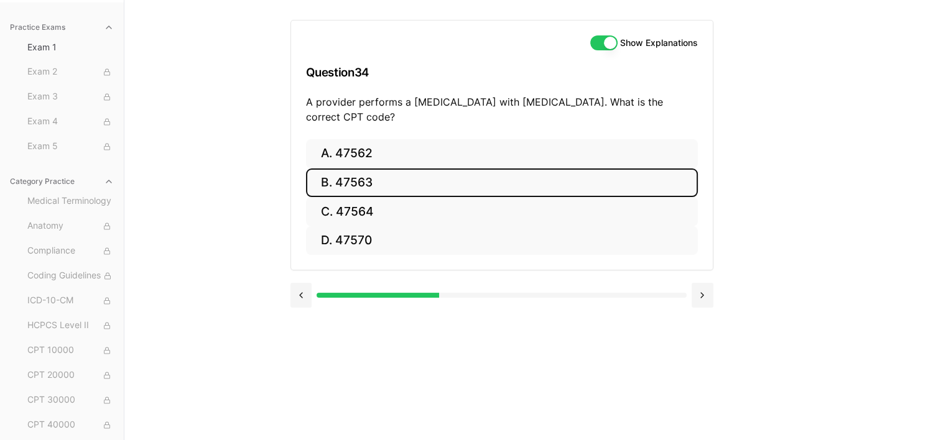
click at [389, 179] on button "B. 47563" at bounding box center [502, 182] width 392 height 29
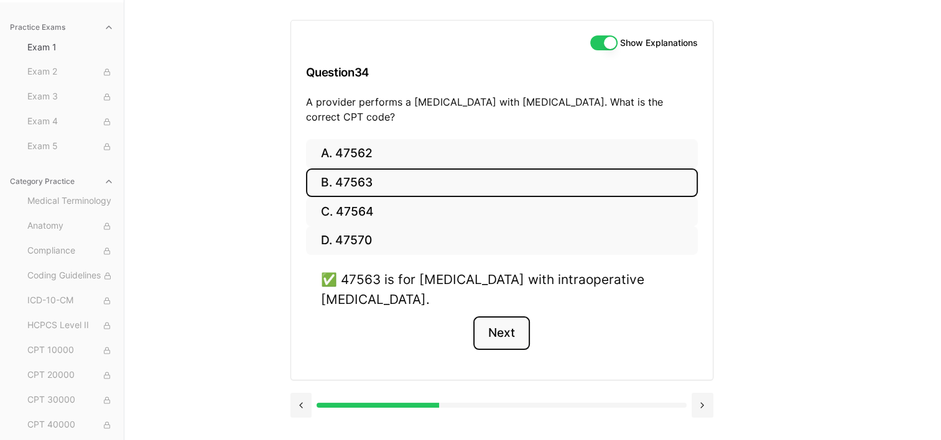
click at [504, 336] on button "Next" at bounding box center [501, 333] width 57 height 34
